Goal: Information Seeking & Learning: Find specific fact

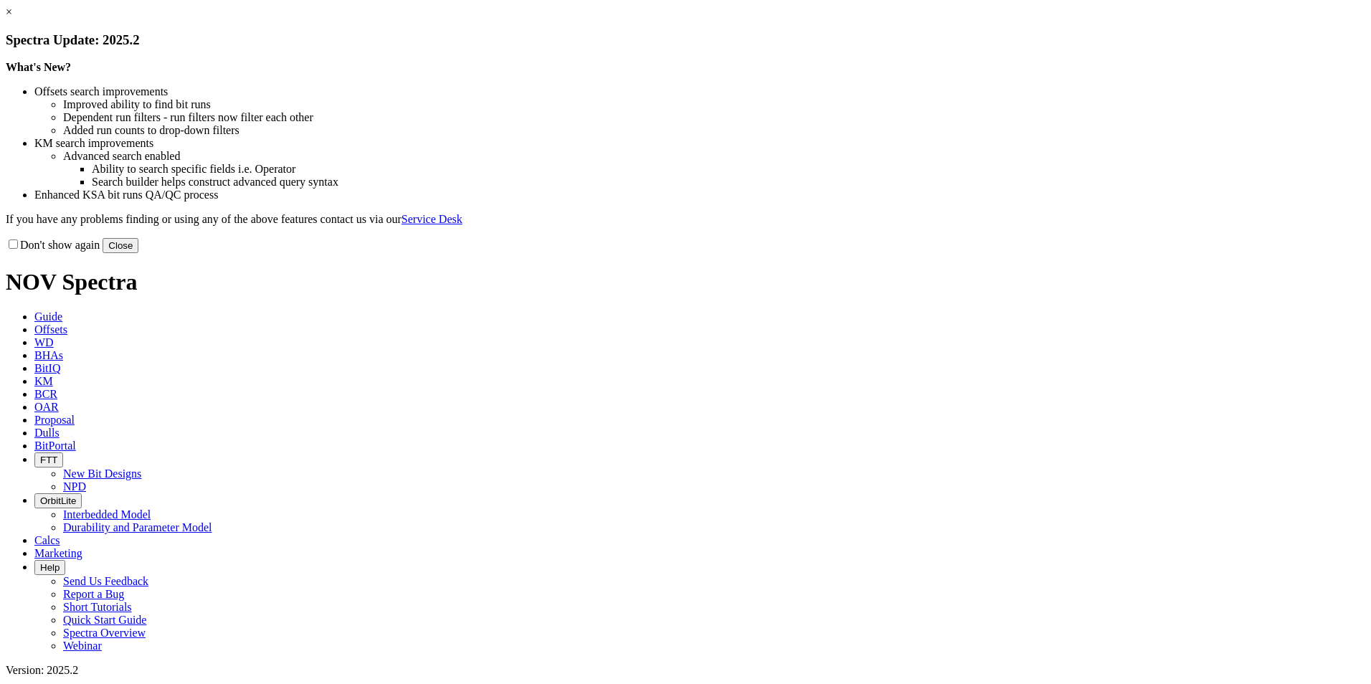
click at [138, 253] on button "Close" at bounding box center [121, 245] width 36 height 15
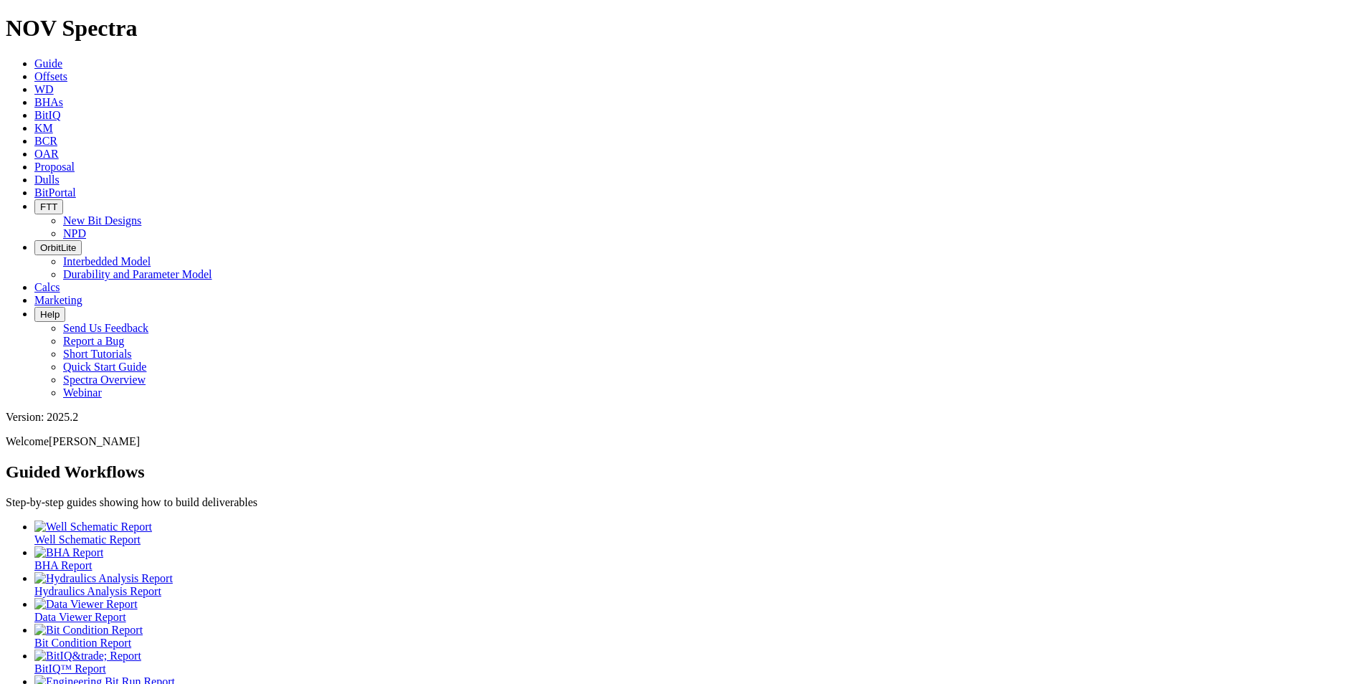
click at [62, 57] on span "Guide" at bounding box center [48, 63] width 28 height 12
click at [67, 70] on link "Offsets" at bounding box center [50, 76] width 33 height 12
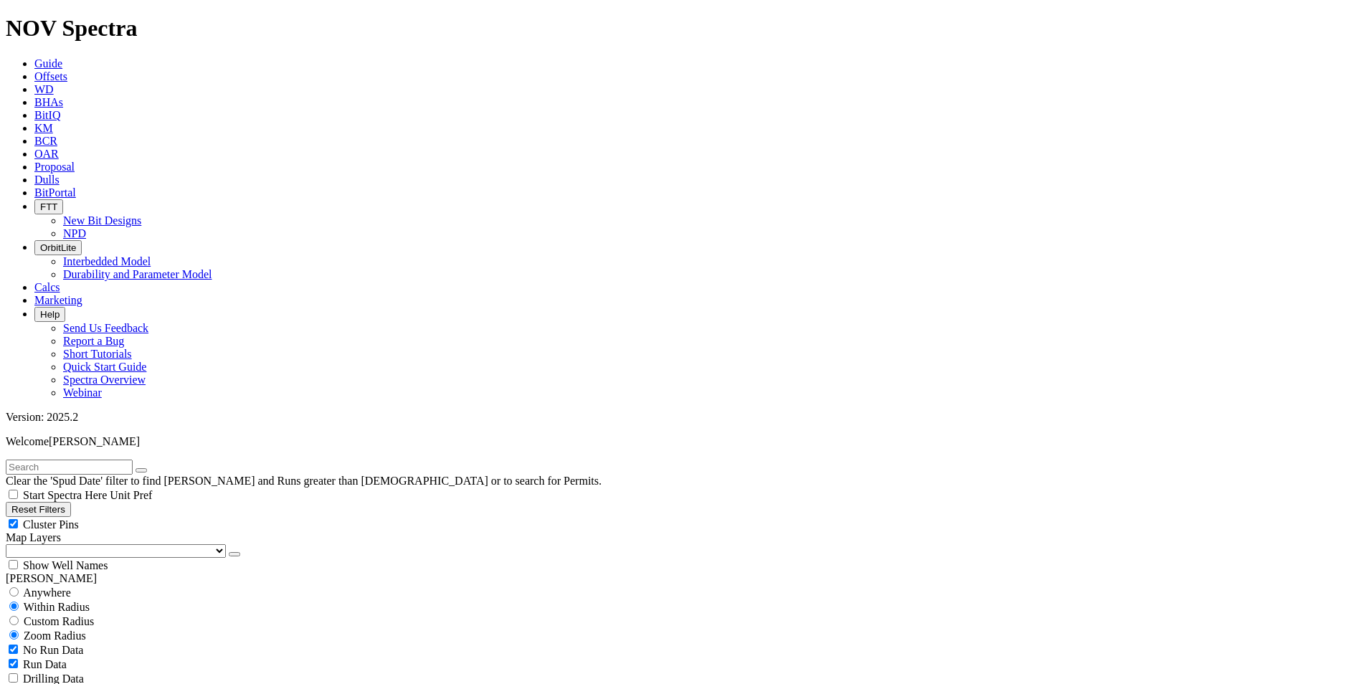
scroll to position [789, 0]
click at [107, 489] on span "Start Spectra Here" at bounding box center [65, 495] width 84 height 12
click at [18, 490] on input "Start Spectra Here" at bounding box center [13, 494] width 9 height 9
click at [107, 489] on span "Start Spectra Here" at bounding box center [65, 495] width 84 height 12
click at [18, 490] on input "Start Spectra Here" at bounding box center [13, 494] width 9 height 9
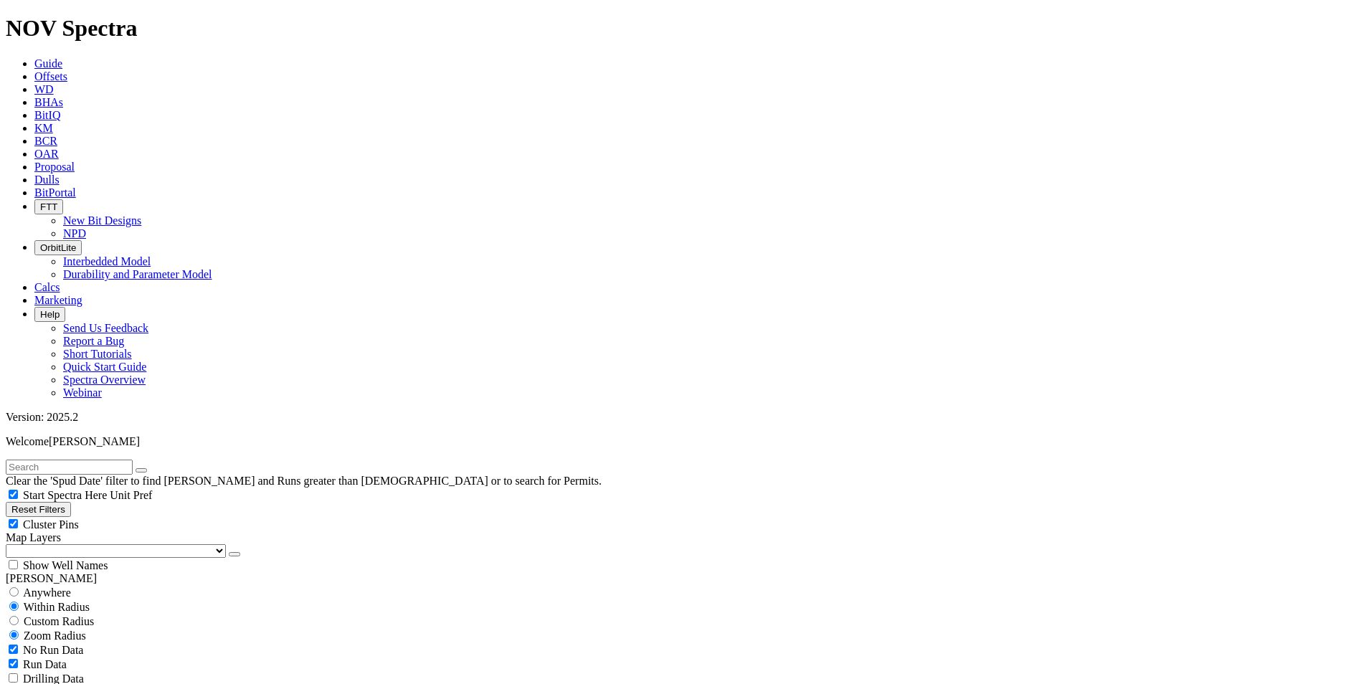
checkbox input "false"
click at [88, 544] on select "US Counties [GEOGRAPHIC_DATA], [GEOGRAPHIC_DATA] [GEOGRAPHIC_DATA], [GEOGRAPHIC…" at bounding box center [116, 551] width 220 height 14
click at [11, 544] on select "US Counties [GEOGRAPHIC_DATA], [GEOGRAPHIC_DATA] [GEOGRAPHIC_DATA], [GEOGRAPHIC…" at bounding box center [116, 551] width 220 height 14
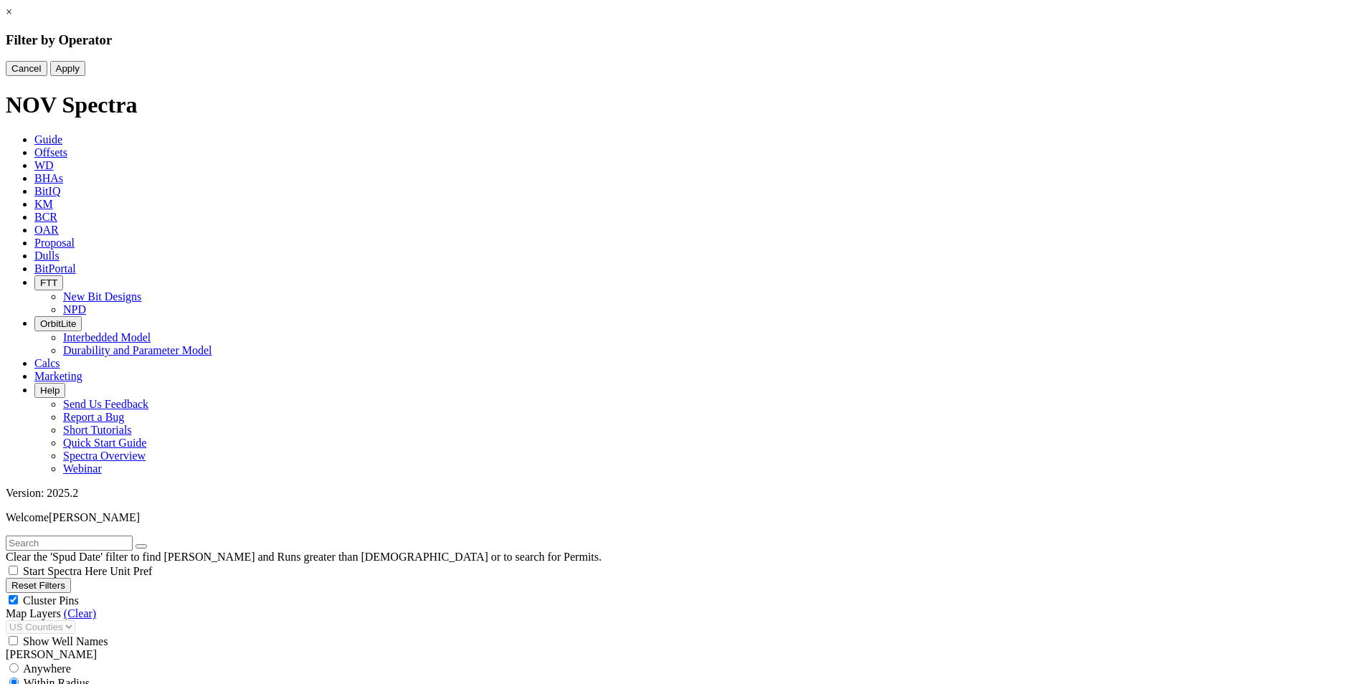
click at [557, 76] on div "× Filter by Operator Cancel Apply" at bounding box center [686, 41] width 1360 height 70
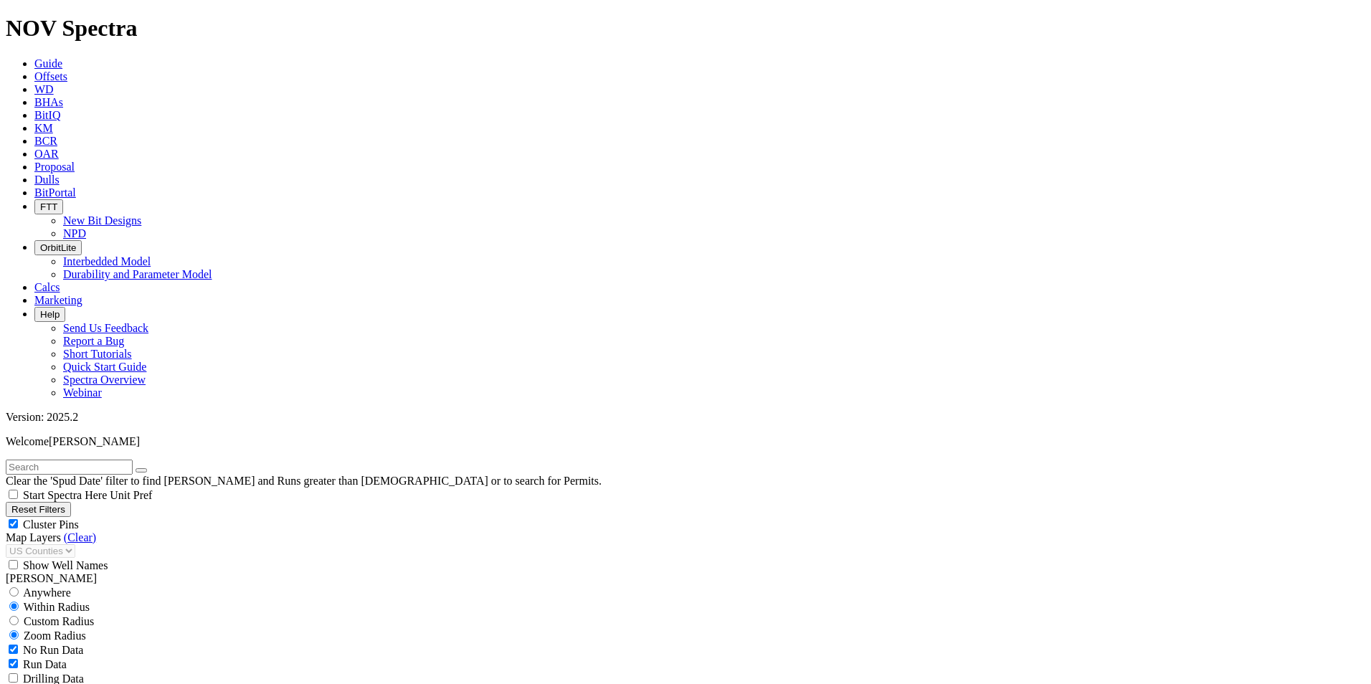
type input "[DATE]"
